Goal: Task Accomplishment & Management: Manage account settings

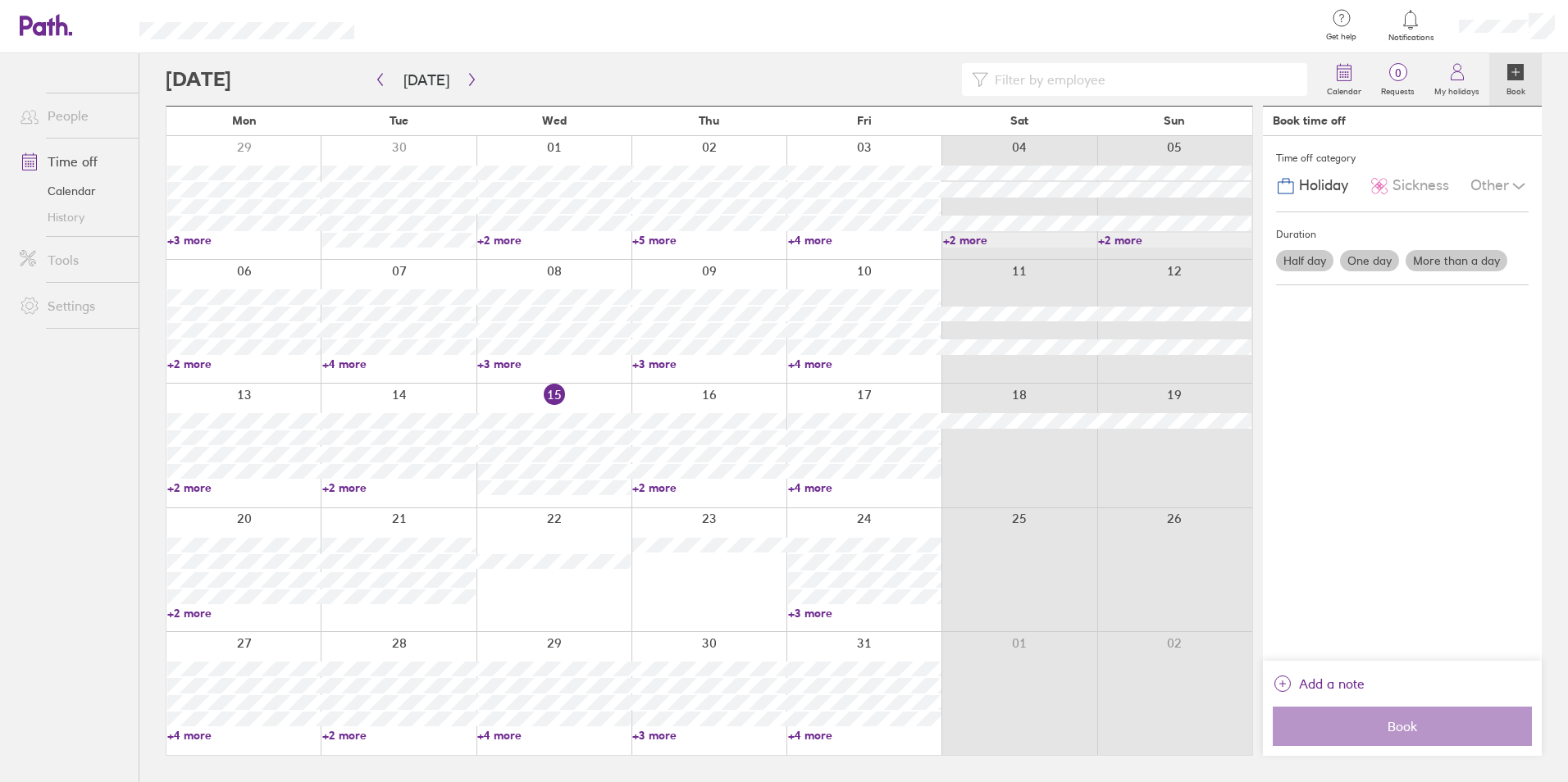
click at [645, 483] on link "+2 more" at bounding box center [709, 487] width 154 height 15
click at [849, 529] on div at bounding box center [863, 570] width 155 height 123
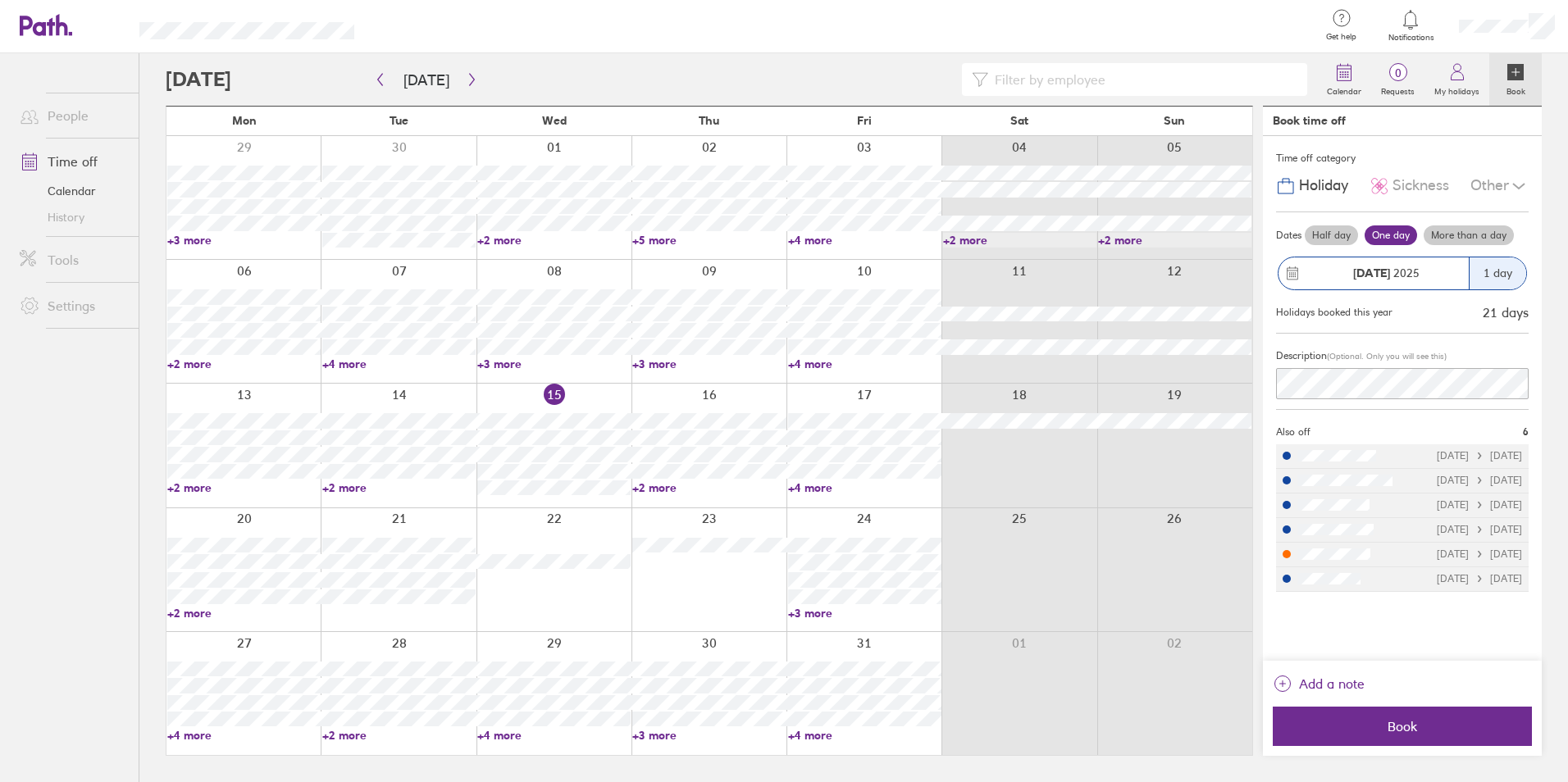
click at [808, 489] on link "+4 more" at bounding box center [865, 487] width 154 height 15
